Goal: Check status: Check status

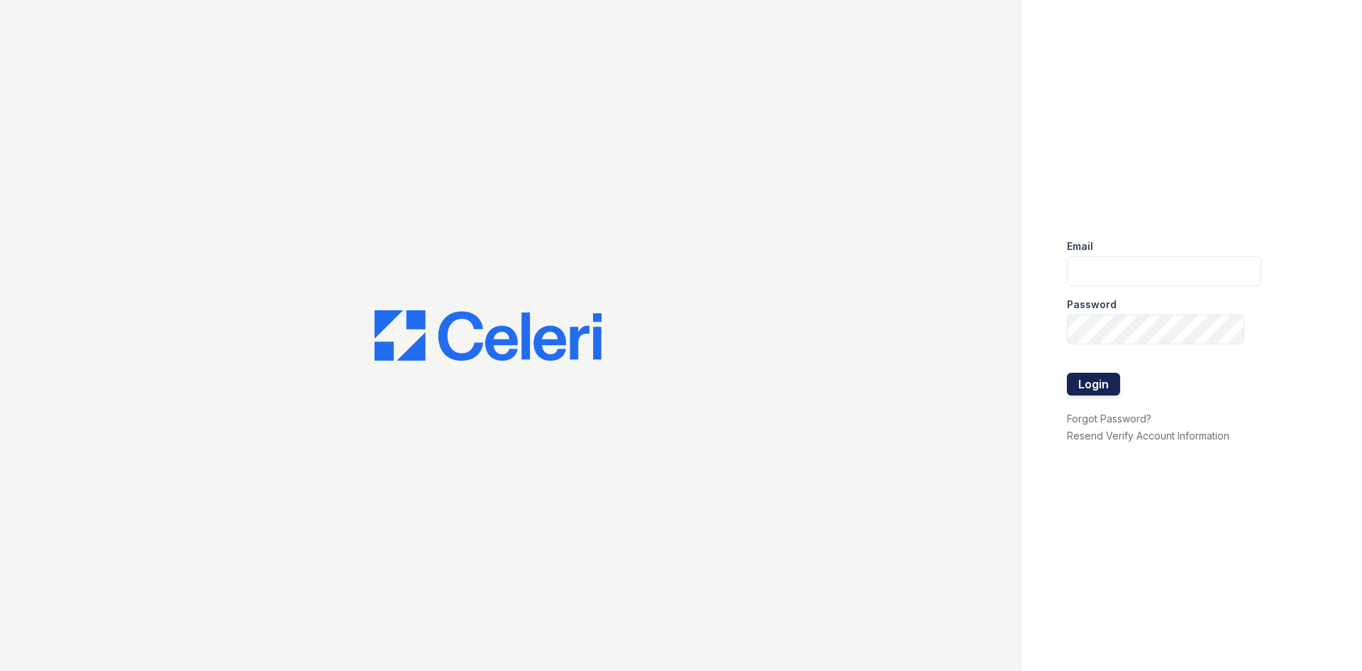
type input "[DOMAIN_NAME][EMAIL_ADDRESS][DOMAIN_NAME]"
click at [1087, 395] on button "Login" at bounding box center [1093, 384] width 53 height 23
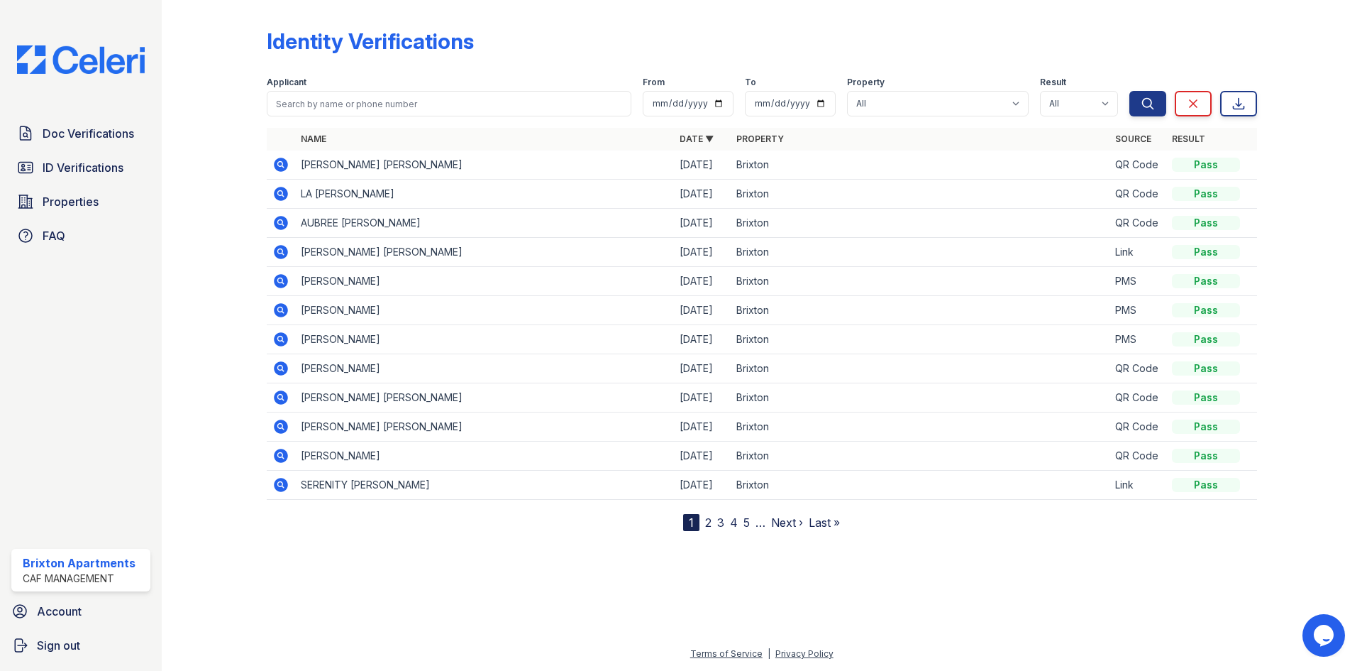
drag, startPoint x: 288, startPoint y: 165, endPoint x: 285, endPoint y: 199, distance: 34.9
click at [288, 166] on icon at bounding box center [280, 164] width 17 height 17
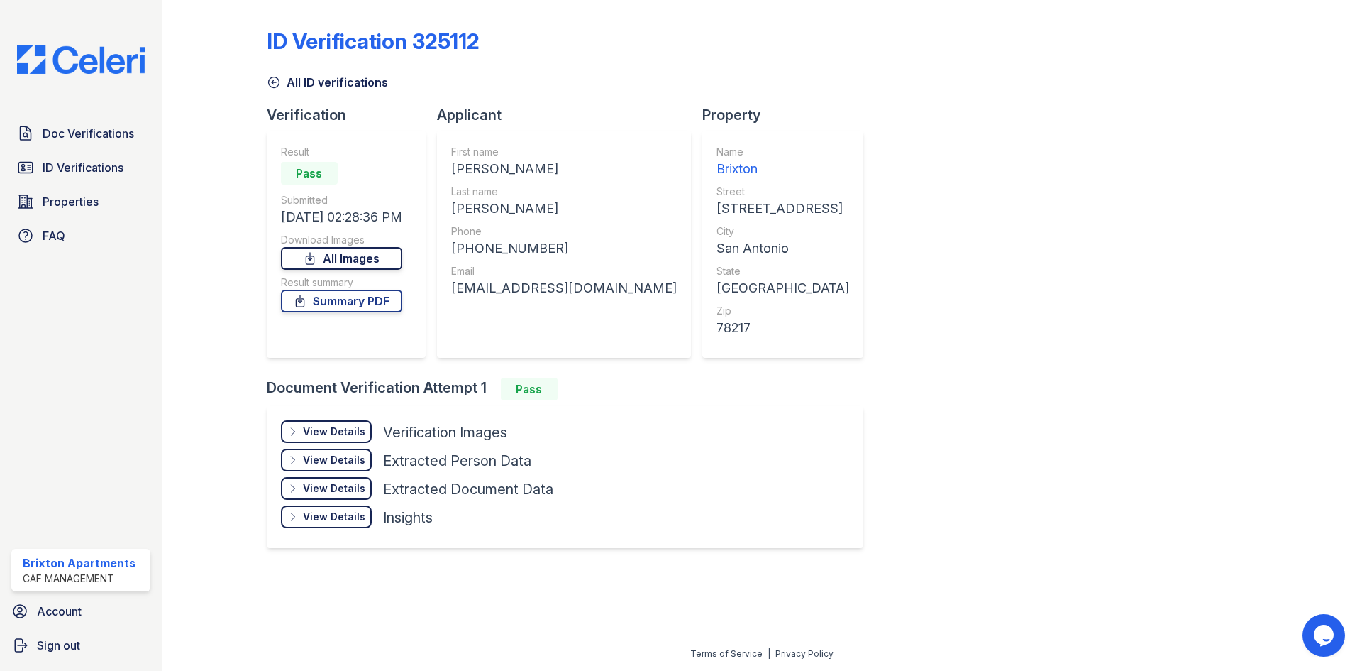
drag, startPoint x: 369, startPoint y: 263, endPoint x: 373, endPoint y: 247, distance: 16.2
click at [368, 262] on link "All Images" at bounding box center [341, 258] width 121 height 23
drag, startPoint x: 607, startPoint y: 285, endPoint x: 454, endPoint y: 293, distance: 152.8
click at [454, 293] on div "First name RAFAEL ALBERTO Last name OCHOA COMPEAN Phone +12106087416 Email comp…" at bounding box center [564, 244] width 254 height 227
copy div "compeana13@gmail.com"
